Goal: Download file/media

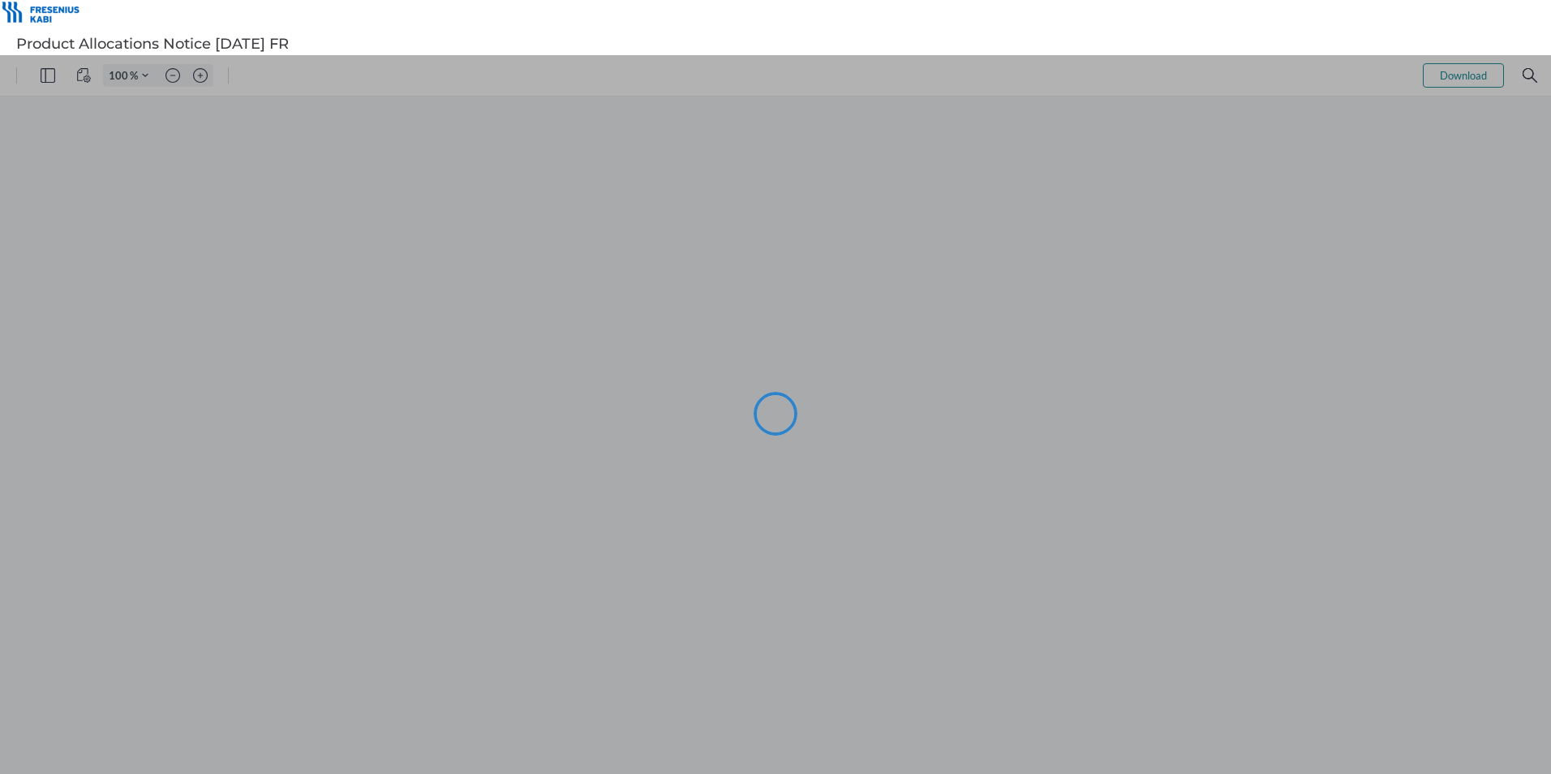
type input "105"
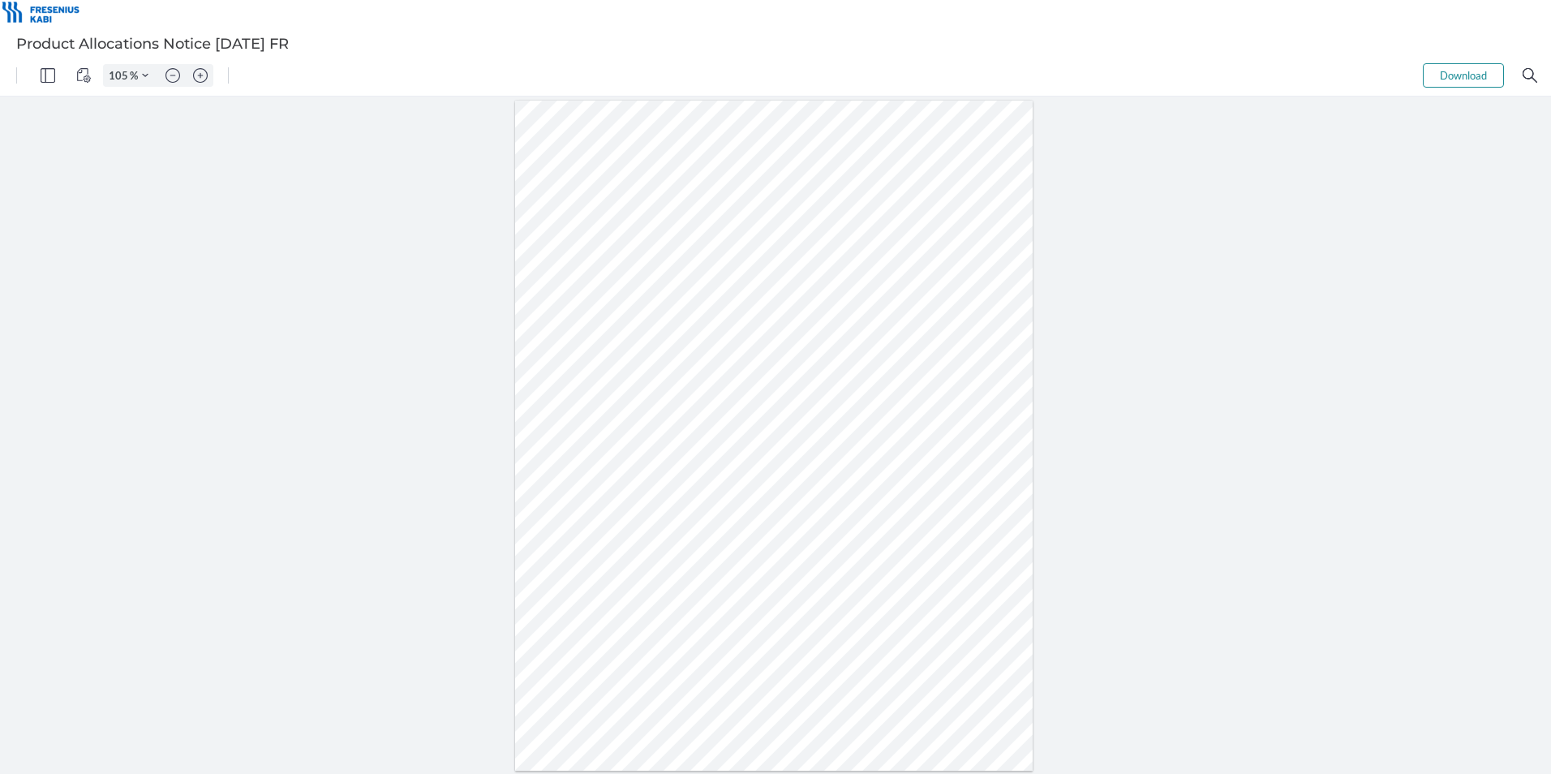
click at [1465, 79] on button "Download" at bounding box center [1462, 75] width 81 height 24
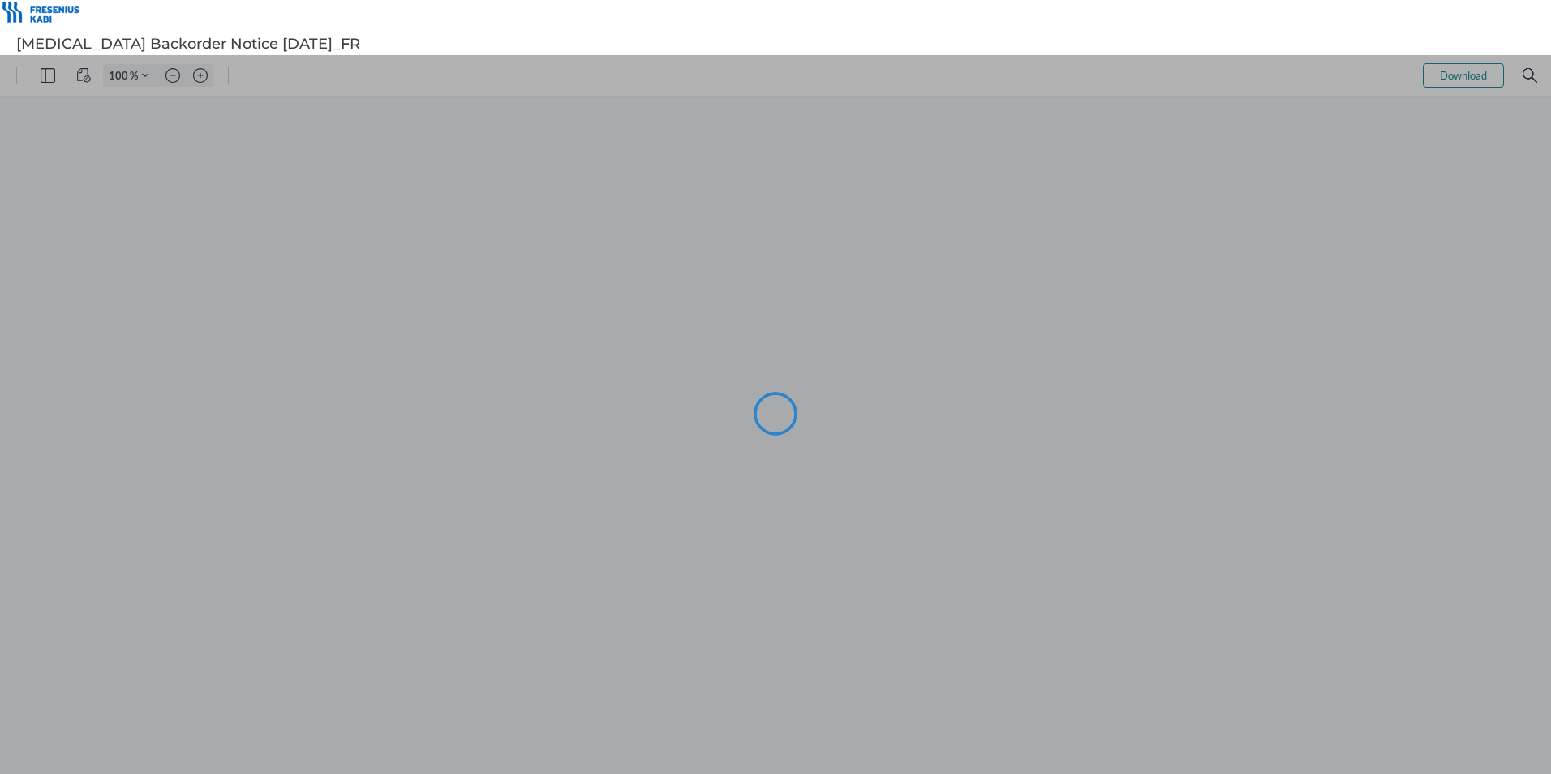
type input "105"
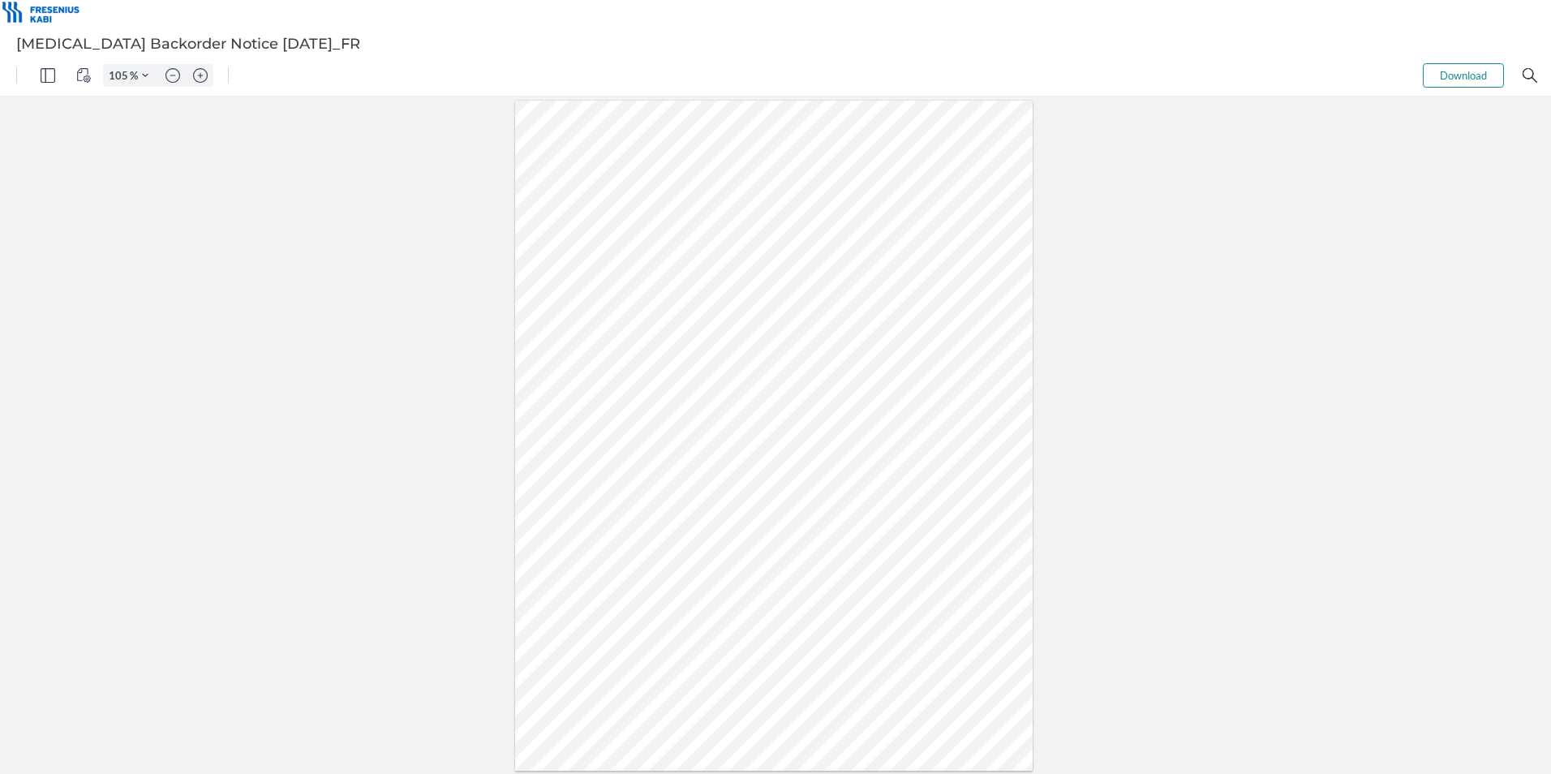
click at [1466, 75] on button "Download" at bounding box center [1462, 75] width 81 height 24
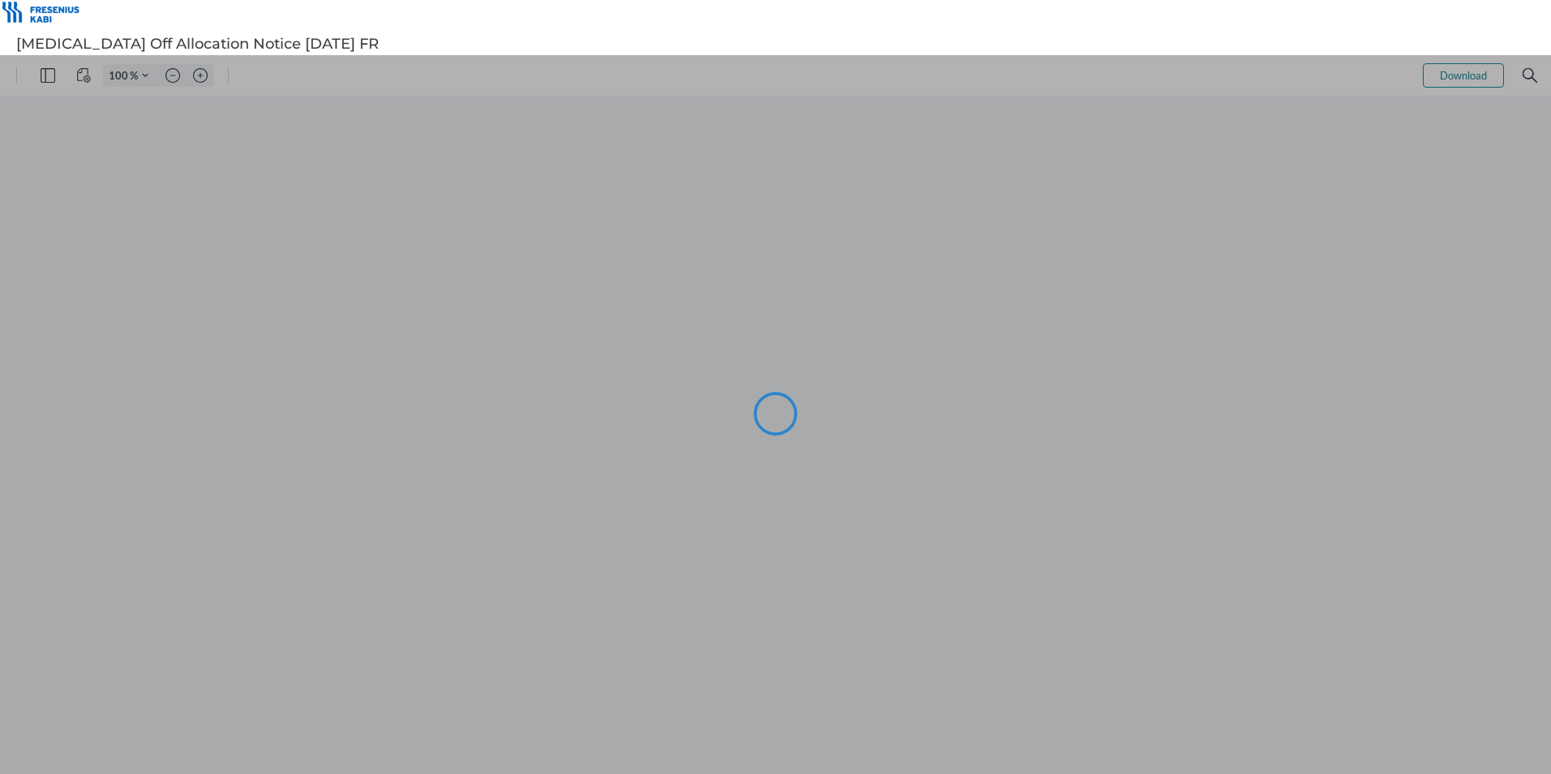
type input "105"
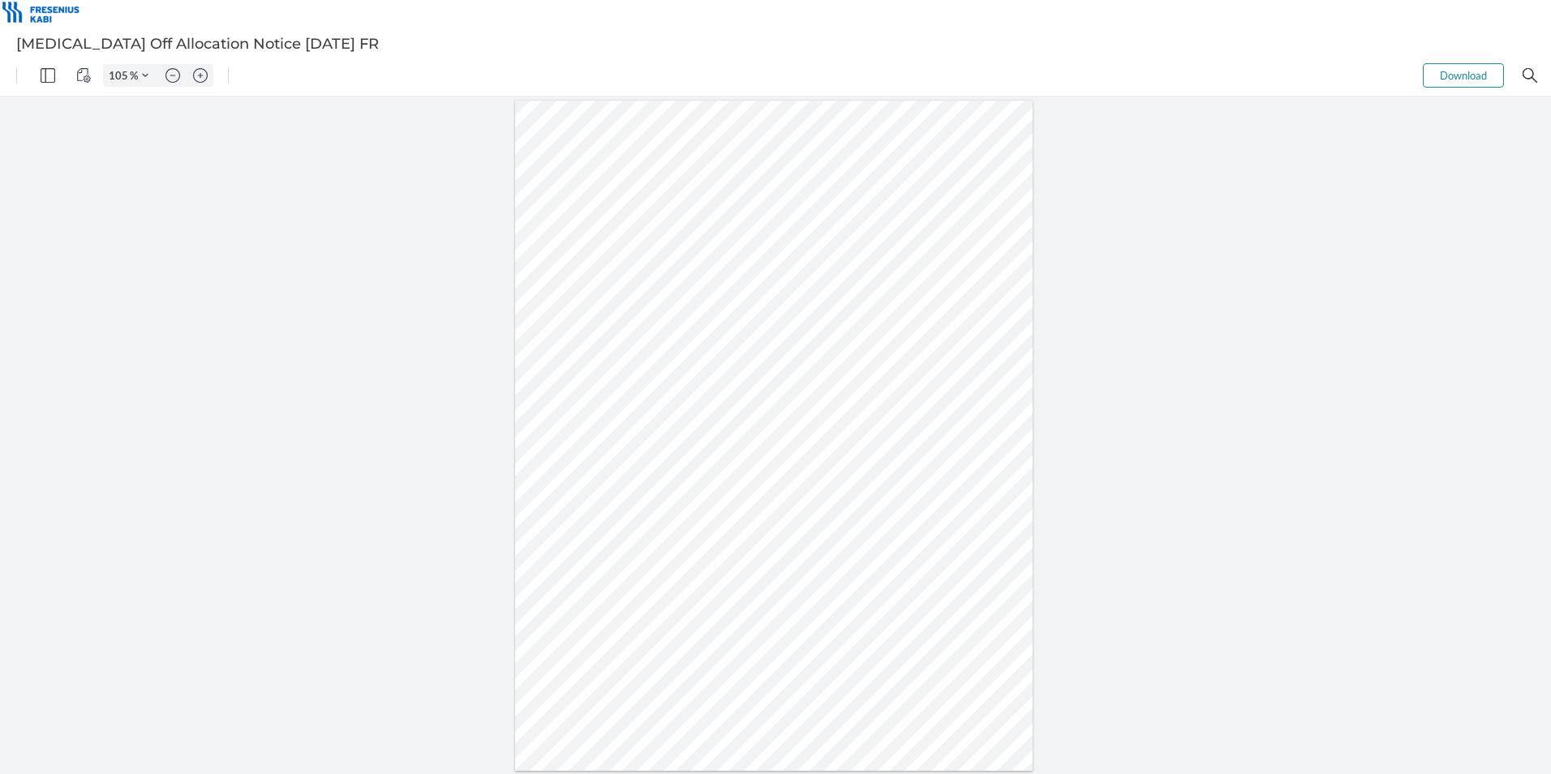
click at [1477, 76] on button "Download" at bounding box center [1462, 75] width 81 height 24
